Goal: Transaction & Acquisition: Obtain resource

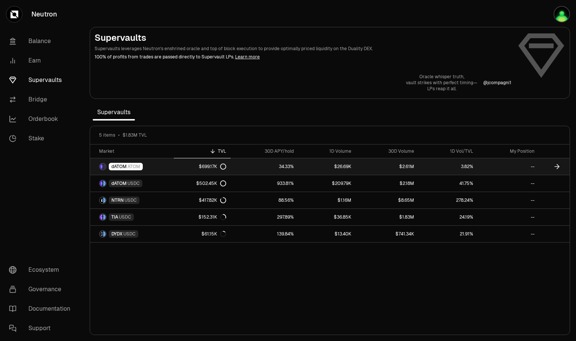
click at [129, 169] on div "dATOM ATOM" at bounding box center [126, 166] width 34 height 7
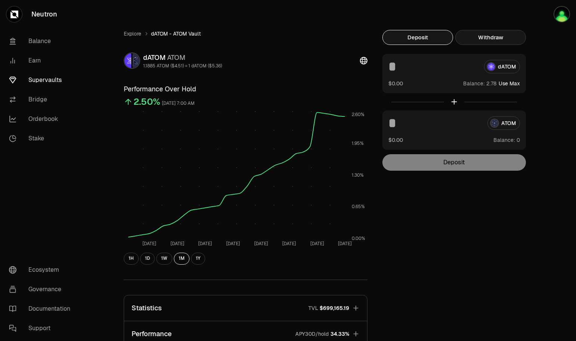
click at [496, 43] on button "Withdraw" at bounding box center [491, 37] width 71 height 15
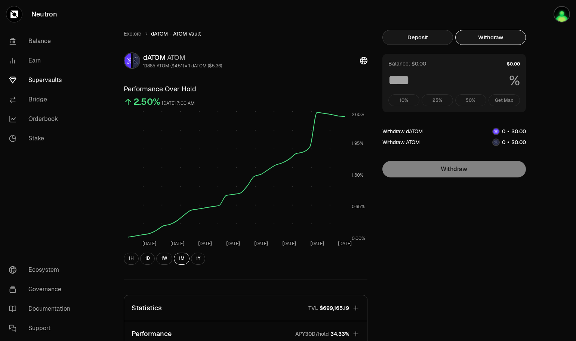
click at [414, 38] on button "Deposit" at bounding box center [418, 37] width 71 height 15
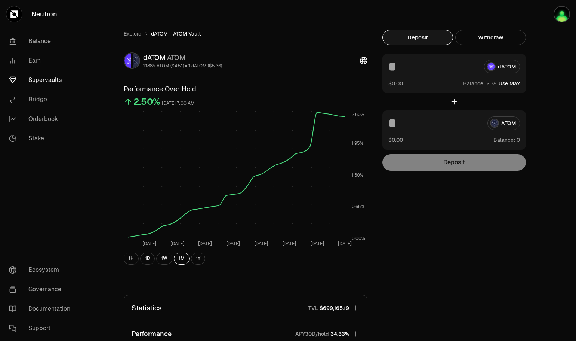
click at [516, 84] on button "Use Max" at bounding box center [509, 83] width 21 height 7
type input "****"
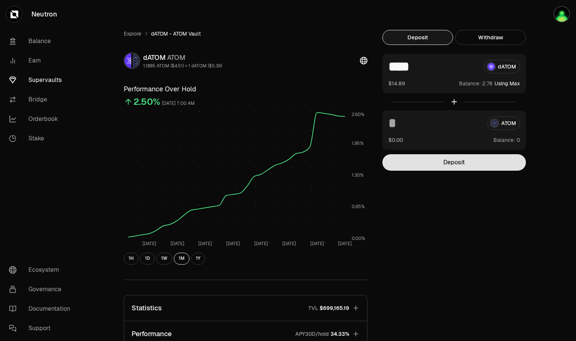
click at [458, 162] on button "Deposit" at bounding box center [455, 162] width 144 height 16
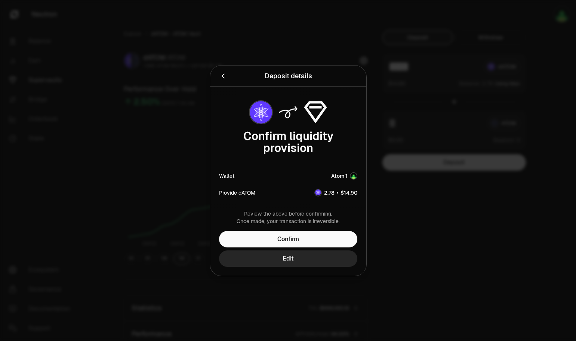
click at [222, 78] on icon "Back" at bounding box center [223, 76] width 8 height 8
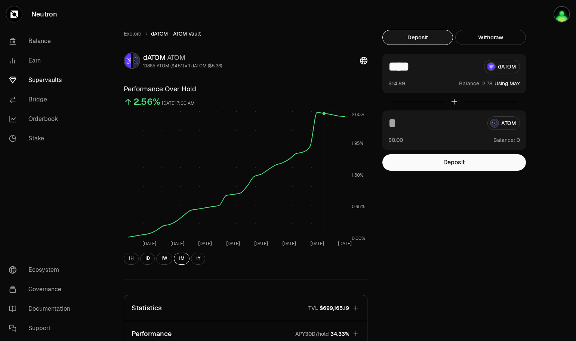
scroll to position [137, 0]
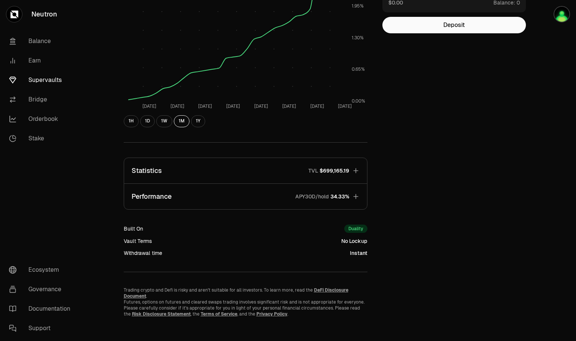
click at [357, 172] on icon "button" at bounding box center [355, 170] width 7 height 7
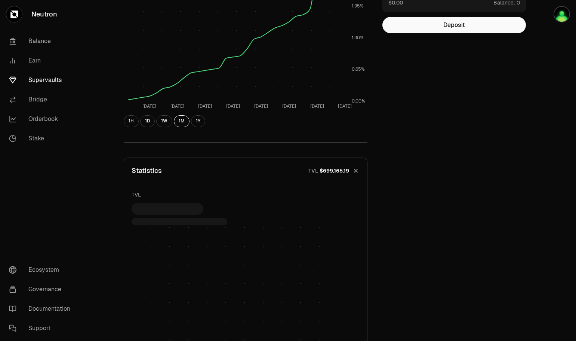
click at [357, 172] on icon "button" at bounding box center [355, 170] width 7 height 7
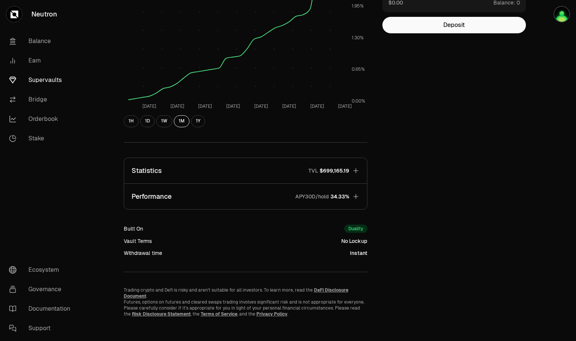
click at [339, 188] on button "Performance APY30D/hold 34.33%" at bounding box center [245, 196] width 243 height 25
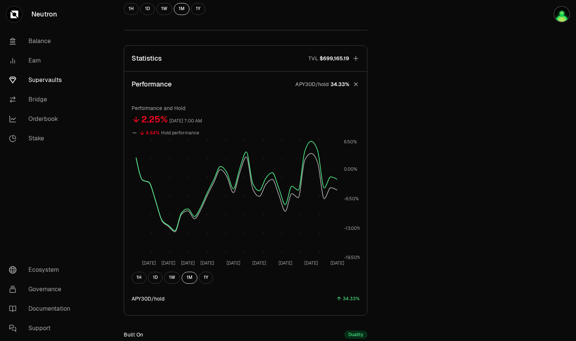
scroll to position [62, 0]
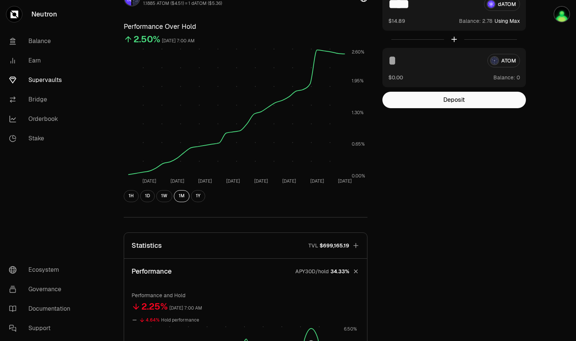
click at [328, 242] on span "$699,165.19" at bounding box center [335, 245] width 30 height 7
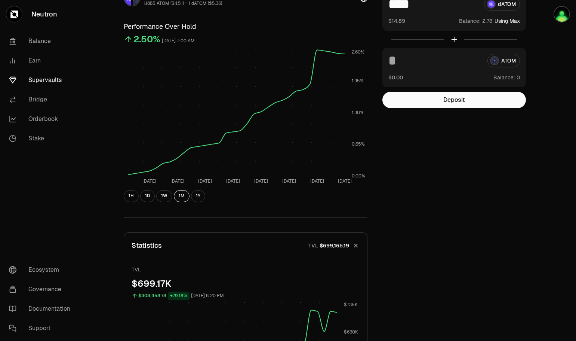
click at [346, 251] on button "Statistics TVL $699,165.19" at bounding box center [245, 245] width 243 height 25
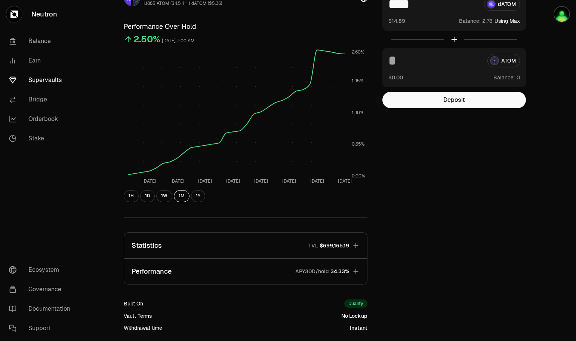
click at [335, 278] on button "Performance APY30D/hold 34.33%" at bounding box center [245, 270] width 243 height 25
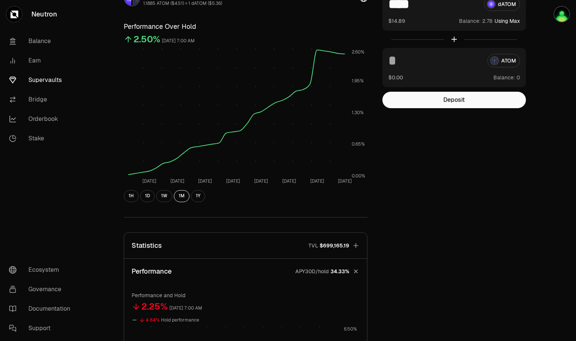
click at [333, 270] on span "34.33%" at bounding box center [340, 270] width 19 height 7
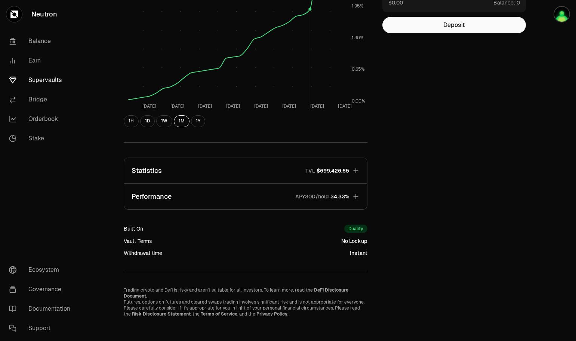
scroll to position [0, 0]
